Goal: Check status: Check status

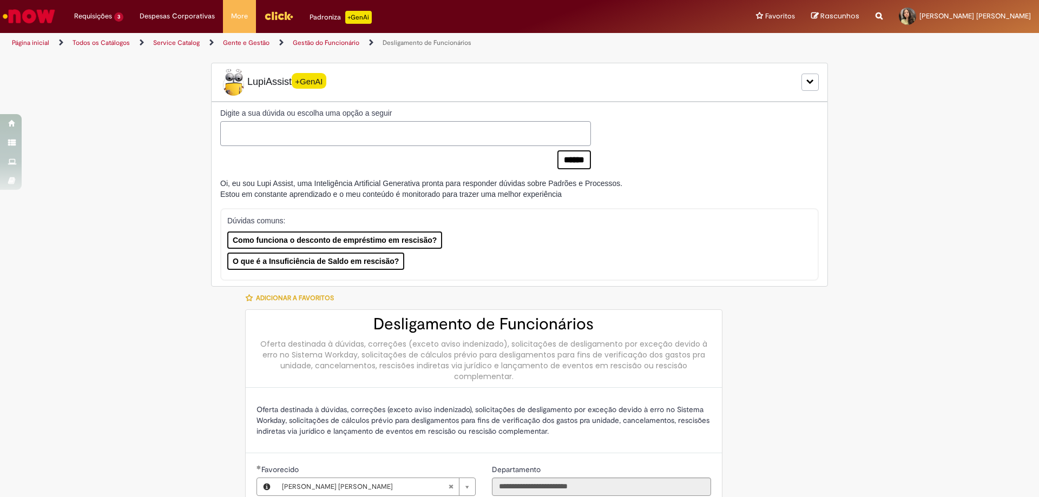
select select "**********"
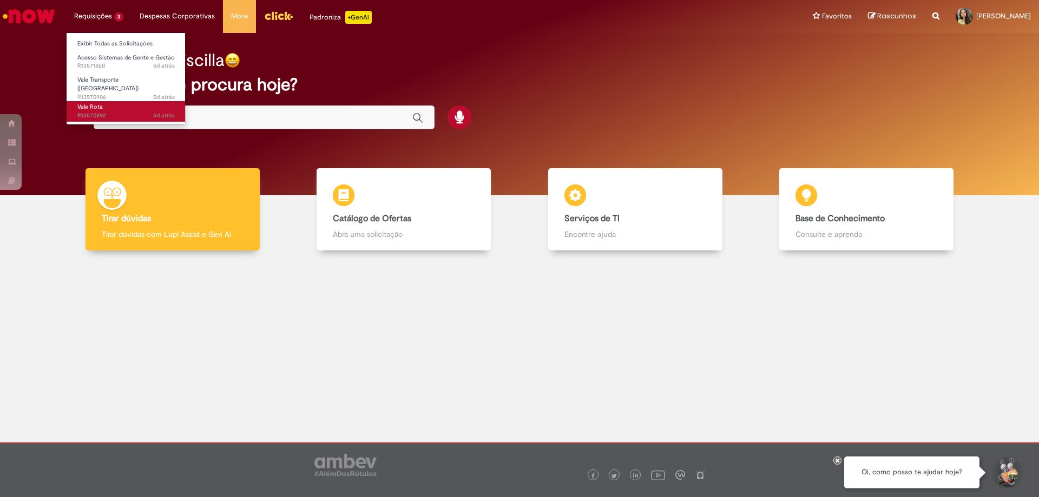
click at [117, 101] on link "Vale Rota 5d atrás 5 dias atrás R13570892" at bounding box center [126, 111] width 119 height 20
click at [130, 103] on link "Vale Rota 5d atrás 5 dias atrás R13570892" at bounding box center [126, 111] width 119 height 20
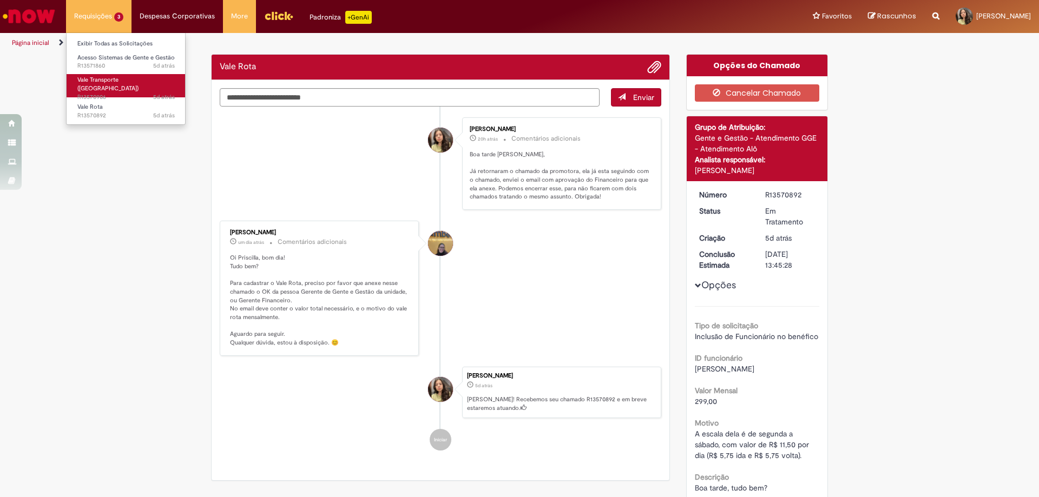
click at [123, 83] on span "Vale Transporte ([GEOGRAPHIC_DATA])" at bounding box center [107, 84] width 61 height 17
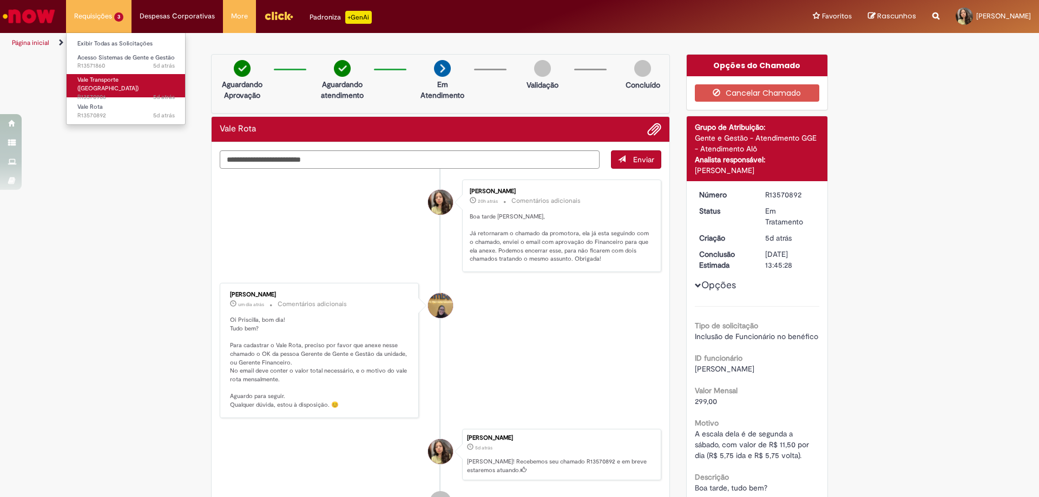
click at [123, 83] on span "Vale Transporte ([GEOGRAPHIC_DATA])" at bounding box center [107, 84] width 61 height 17
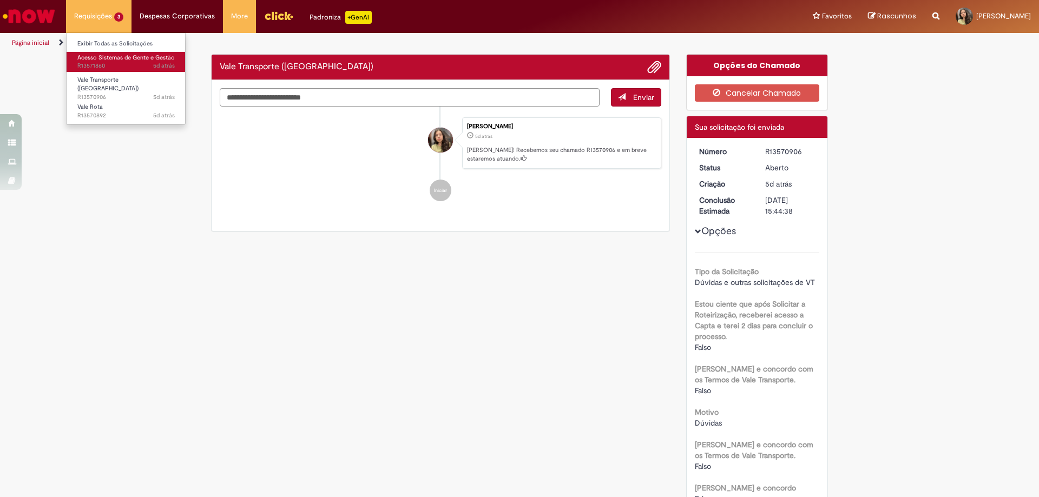
click at [121, 60] on span "Acesso Sistemas de Gente e Gestão" at bounding box center [125, 58] width 97 height 8
